Goal: Navigation & Orientation: Find specific page/section

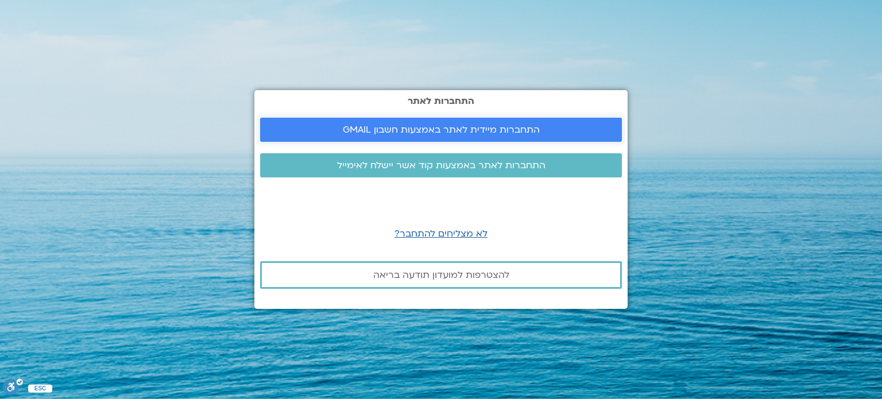
click at [353, 128] on span "התחברות מיידית לאתר באמצעות חשבון GMAIL" at bounding box center [441, 130] width 197 height 10
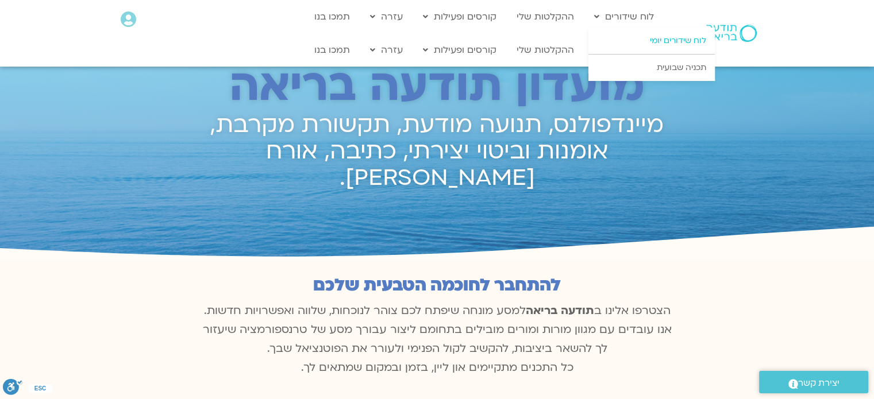
click at [628, 45] on link "לוח שידורים יומי" at bounding box center [651, 41] width 126 height 26
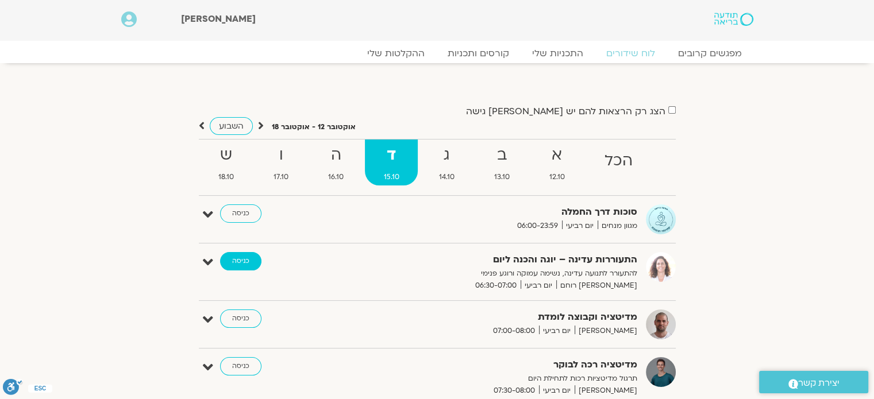
click at [242, 264] on link "כניסה" at bounding box center [240, 261] width 41 height 18
